Goal: Task Accomplishment & Management: Manage account settings

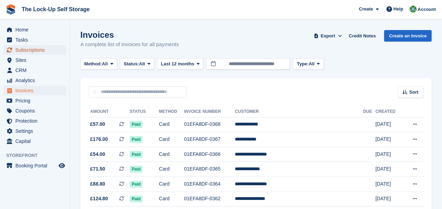
click at [46, 49] on span "Subscriptions" at bounding box center [36, 50] width 42 height 10
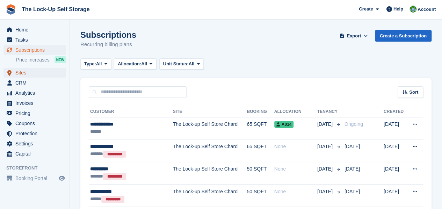
click at [29, 72] on span "Sites" at bounding box center [36, 73] width 42 height 10
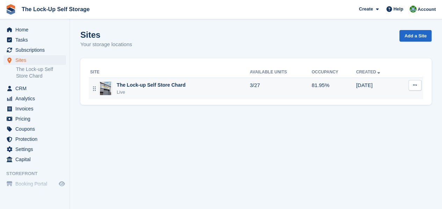
click at [198, 86] on div "The Lock-up Self Store Chard Live" at bounding box center [170, 88] width 160 height 14
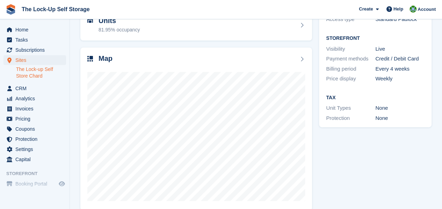
scroll to position [89, 0]
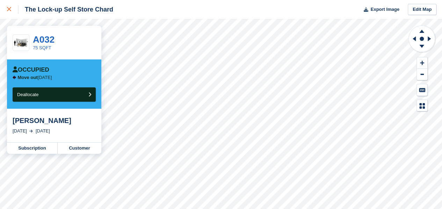
click at [11, 10] on div at bounding box center [13, 9] width 12 height 8
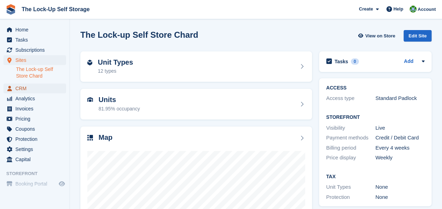
click at [26, 88] on span "CRM" at bounding box center [36, 88] width 42 height 10
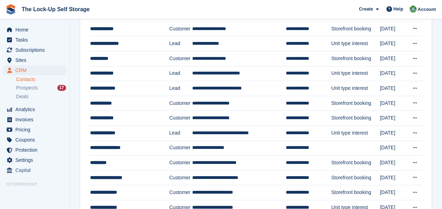
scroll to position [98, 0]
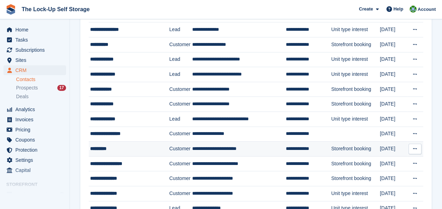
click at [259, 145] on td "**********" at bounding box center [239, 148] width 94 height 15
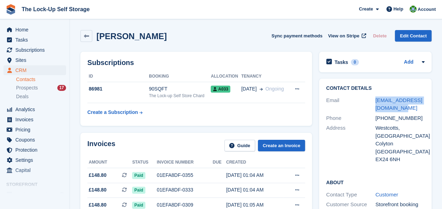
drag, startPoint x: 397, startPoint y: 107, endPoint x: 374, endPoint y: 102, distance: 23.1
click at [374, 102] on div "Email [EMAIL_ADDRESS][DOMAIN_NAME]" at bounding box center [375, 104] width 99 height 18
copy div "[EMAIL_ADDRESS][DOMAIN_NAME]"
click at [88, 36] on icon at bounding box center [86, 36] width 5 height 5
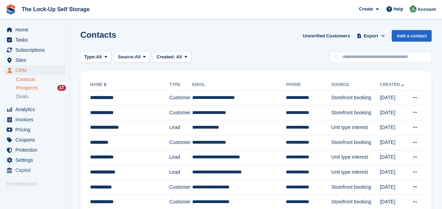
click at [47, 88] on div "Prospects 17" at bounding box center [41, 88] width 50 height 7
